Goal: Information Seeking & Learning: Find specific fact

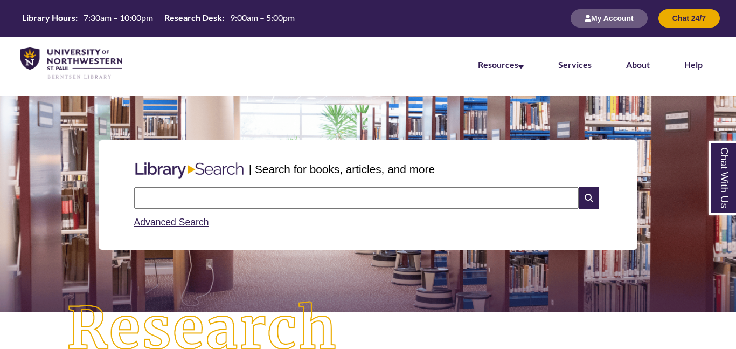
click at [266, 198] on input "text" at bounding box center [356, 198] width 445 height 22
click at [528, 196] on input "text" at bounding box center [356, 198] width 445 height 22
click at [339, 197] on input "text" at bounding box center [356, 198] width 445 height 22
type input "**********"
